Goal: Task Accomplishment & Management: Manage account settings

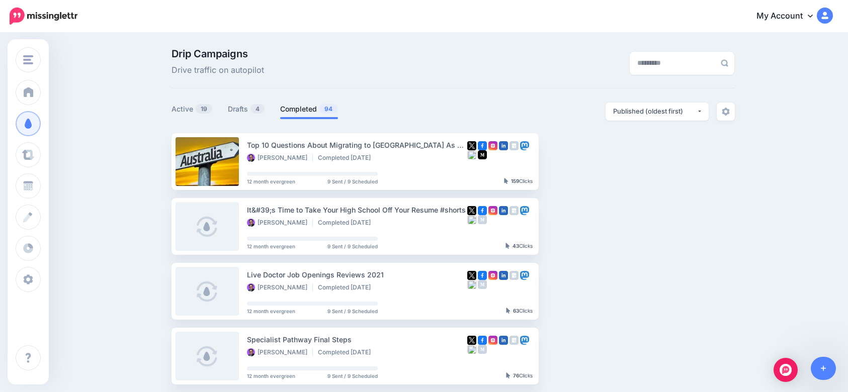
select select "**********"
click at [237, 106] on link "Drafts 4" at bounding box center [246, 109] width 37 height 12
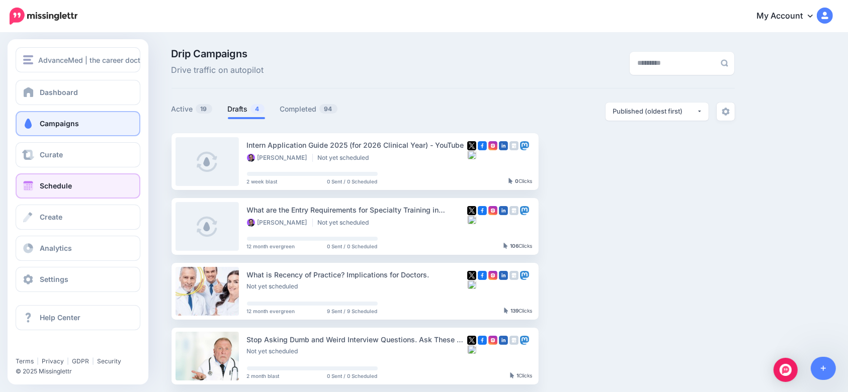
click at [49, 188] on span "Schedule" at bounding box center [56, 186] width 32 height 9
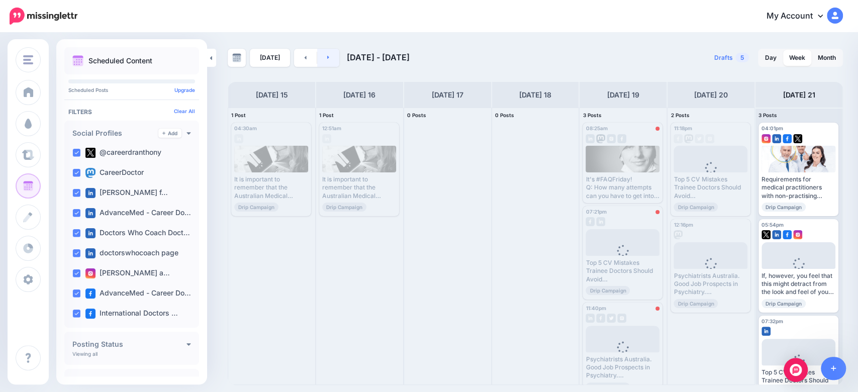
click at [329, 58] on link at bounding box center [328, 58] width 23 height 18
